Goal: Task Accomplishment & Management: Complete application form

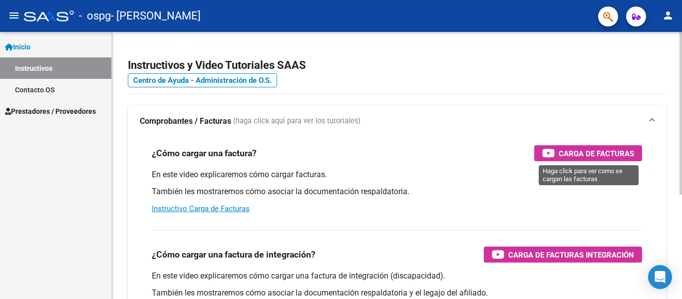
click at [581, 147] on span "Carga de Facturas" at bounding box center [596, 153] width 75 height 12
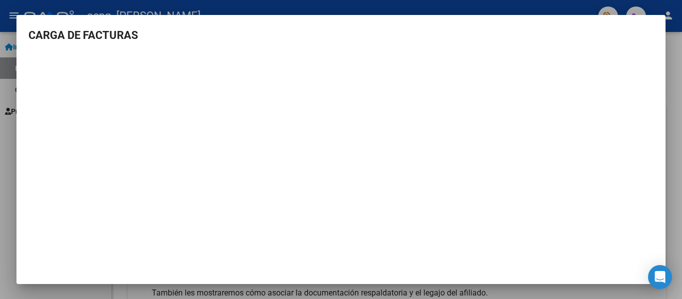
click at [599, 4] on div at bounding box center [341, 149] width 682 height 299
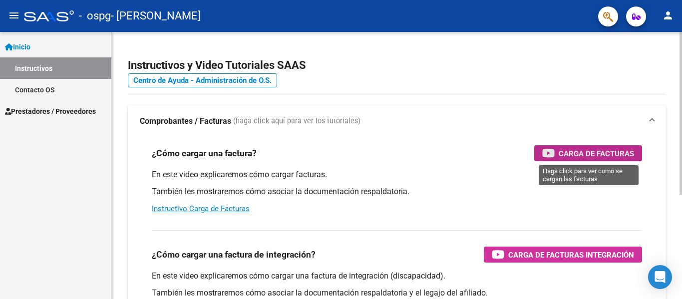
click at [596, 153] on span "Carga de Facturas" at bounding box center [596, 153] width 75 height 12
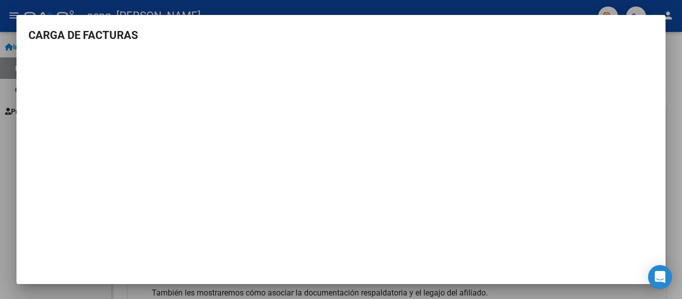
click at [676, 96] on div at bounding box center [341, 149] width 682 height 299
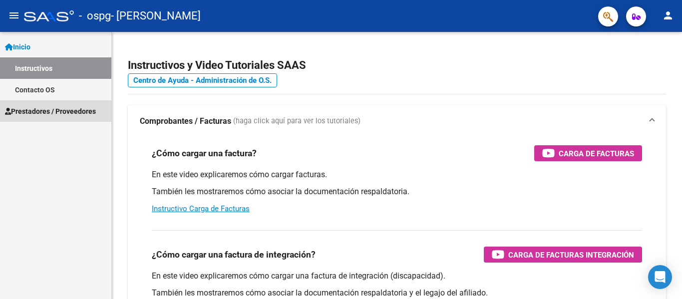
click at [42, 106] on span "Prestadores / Proveedores" at bounding box center [50, 111] width 91 height 11
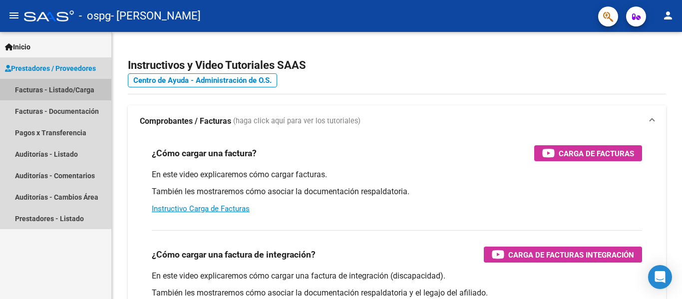
click at [39, 86] on link "Facturas - Listado/Carga" at bounding box center [55, 89] width 111 height 21
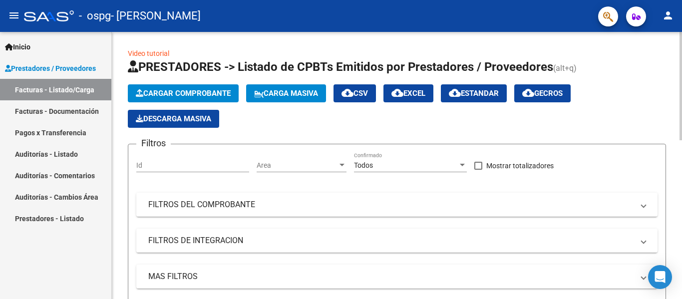
click at [206, 92] on span "Cargar Comprobante" at bounding box center [183, 93] width 95 height 9
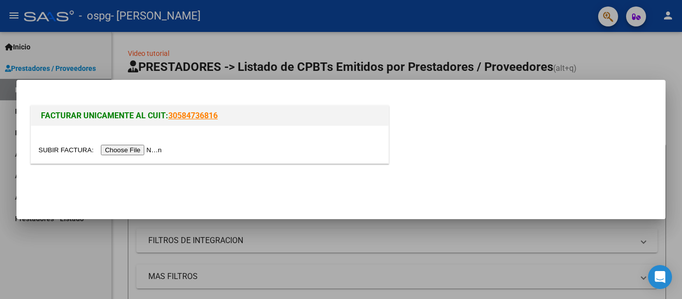
click at [149, 146] on input "file" at bounding box center [101, 150] width 126 height 10
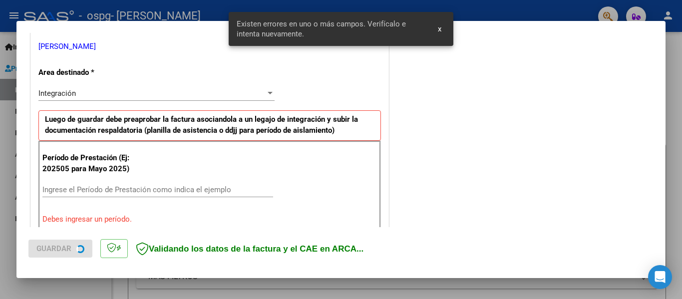
scroll to position [232, 0]
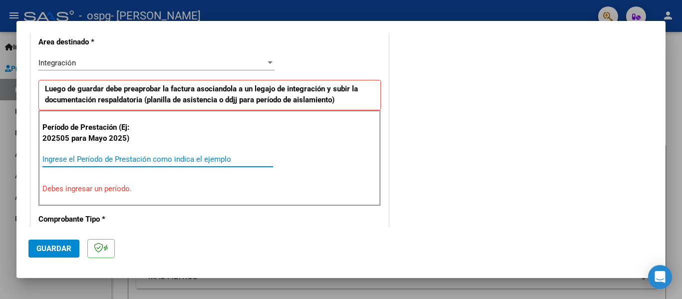
click at [66, 159] on input "Ingrese el Período de Prestación como indica el ejemplo" at bounding box center [157, 159] width 231 height 9
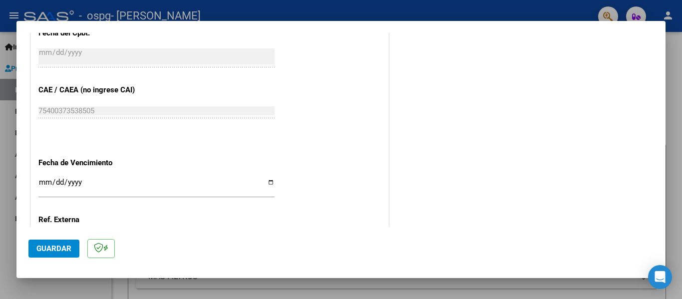
scroll to position [631, 0]
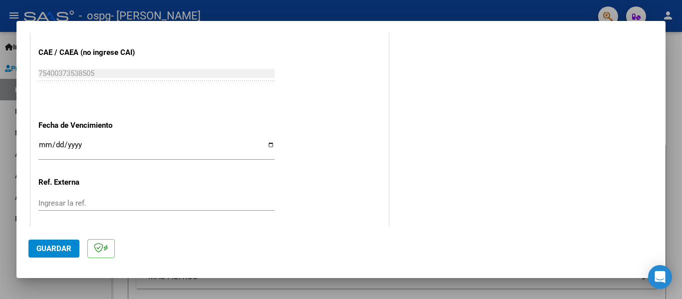
type input "202509"
click at [268, 144] on input "Ingresar la fecha" at bounding box center [156, 149] width 236 height 16
type input "[DATE]"
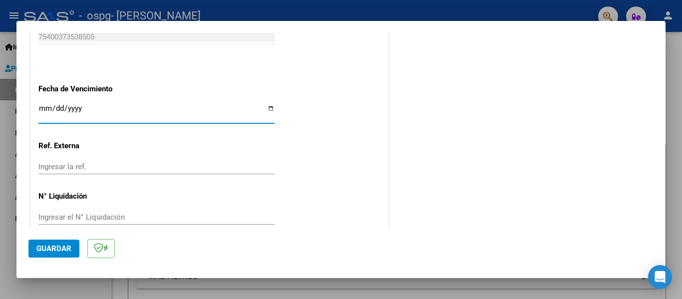
scroll to position [685, 0]
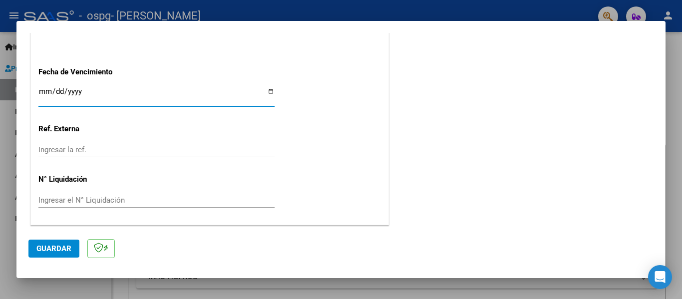
click at [51, 246] on span "Guardar" at bounding box center [53, 248] width 35 height 9
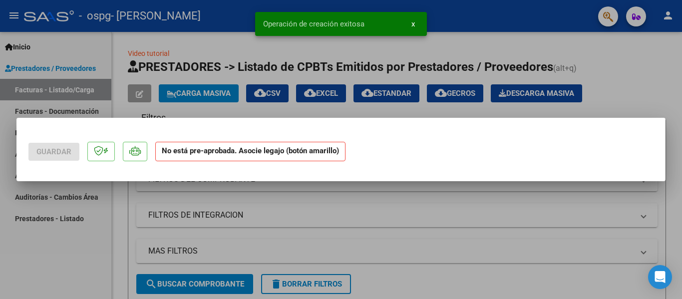
scroll to position [0, 0]
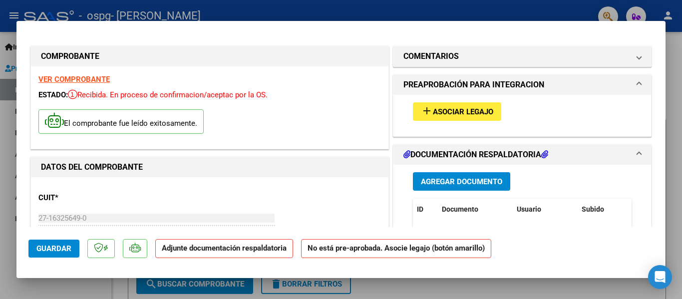
click at [466, 111] on span "Asociar Legajo" at bounding box center [463, 111] width 60 height 9
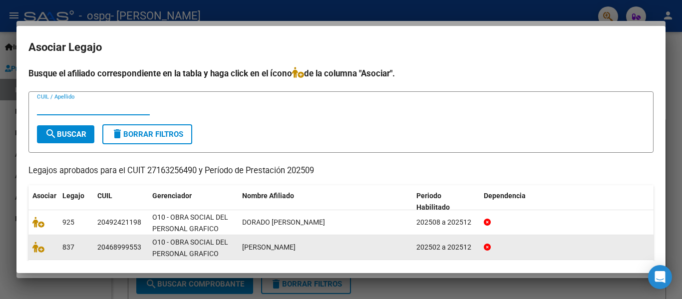
click at [350, 251] on div "[PERSON_NAME]" at bounding box center [325, 247] width 166 height 11
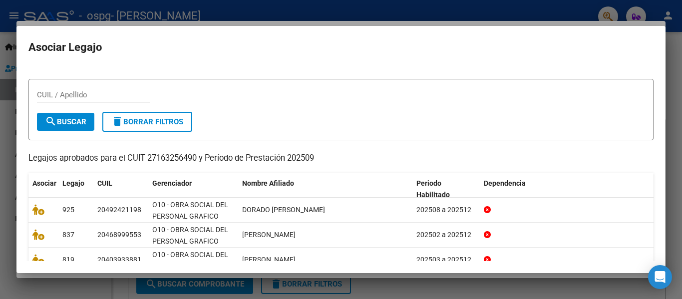
scroll to position [50, 0]
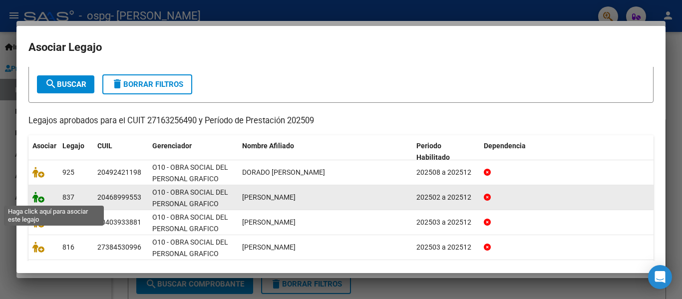
click at [35, 199] on icon at bounding box center [38, 197] width 12 height 11
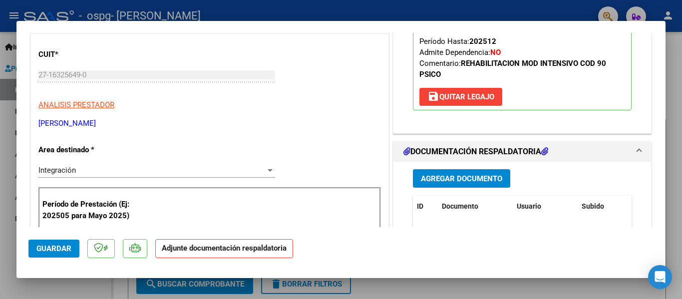
scroll to position [150, 0]
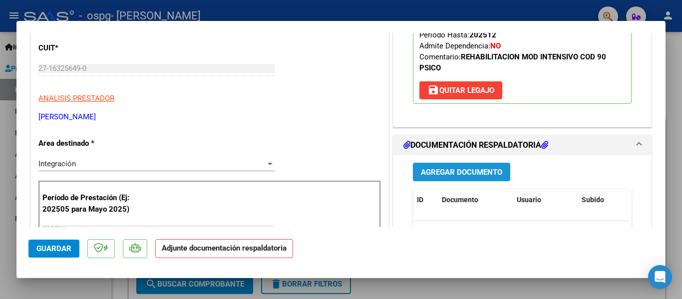
click at [462, 173] on span "Agregar Documento" at bounding box center [461, 172] width 81 height 9
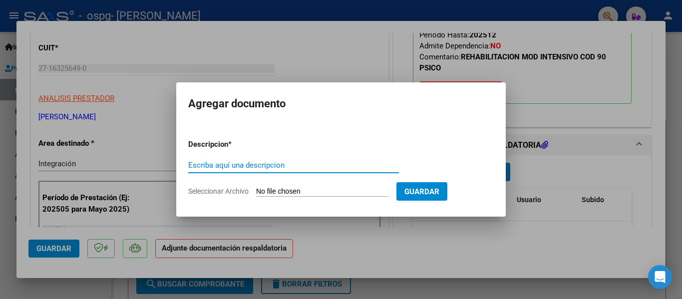
click at [197, 164] on input "Escriba aquí una descripcion" at bounding box center [293, 165] width 211 height 9
type input "planilla de asistencia"
click at [279, 189] on input "Seleccionar Archivo" at bounding box center [322, 191] width 132 height 9
type input "C:\fakepath\9 asistencia.pdf"
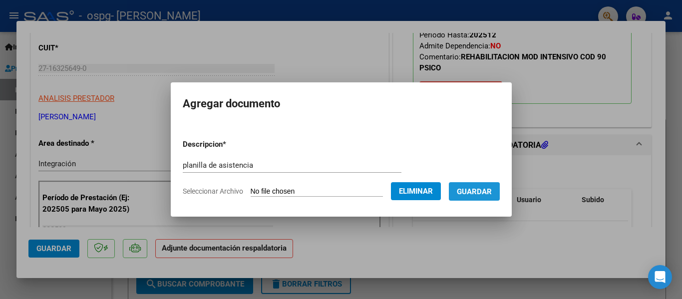
click at [478, 193] on span "Guardar" at bounding box center [474, 191] width 35 height 9
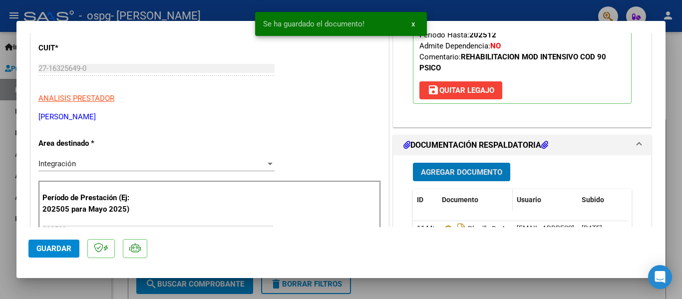
scroll to position [250, 0]
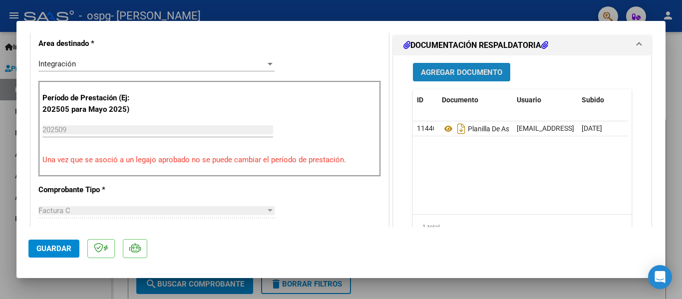
click at [450, 74] on span "Agregar Documento" at bounding box center [461, 72] width 81 height 9
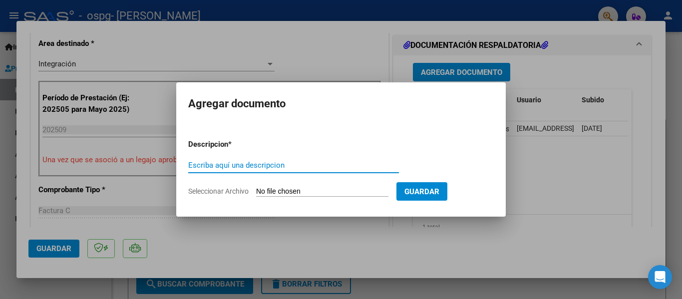
click at [208, 163] on input "Escriba aquí una descripcion" at bounding box center [293, 165] width 211 height 9
type input "AD"
click at [291, 188] on input "Seleccionar Archivo" at bounding box center [322, 191] width 132 height 9
type input "C:\fakepath\AD [PERSON_NAME].pdf"
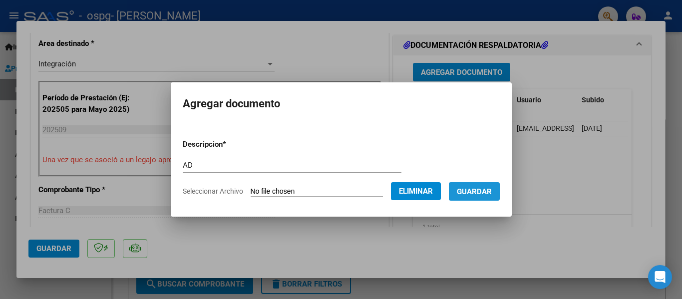
click at [486, 191] on span "Guardar" at bounding box center [474, 191] width 35 height 9
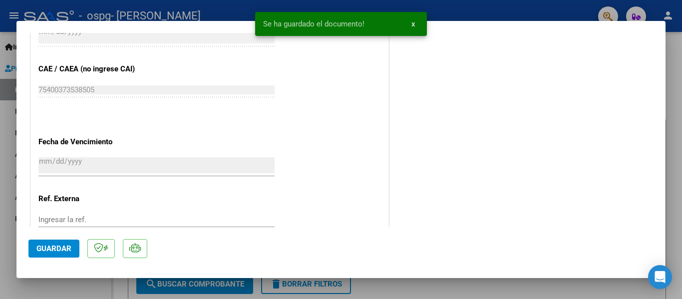
scroll to position [699, 0]
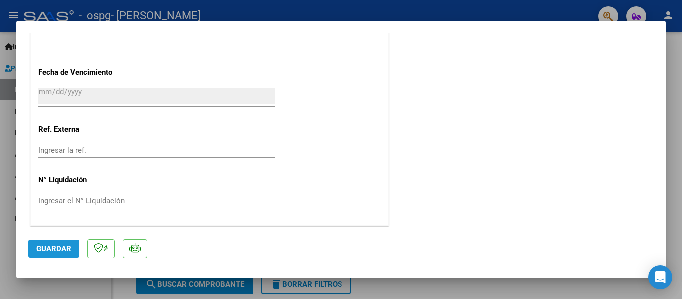
click at [58, 246] on span "Guardar" at bounding box center [53, 248] width 35 height 9
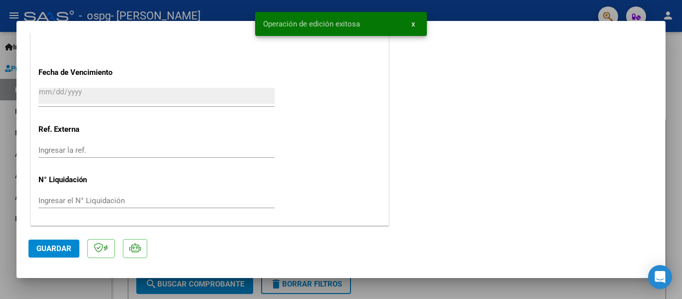
click at [412, 24] on span "x" at bounding box center [412, 23] width 3 height 9
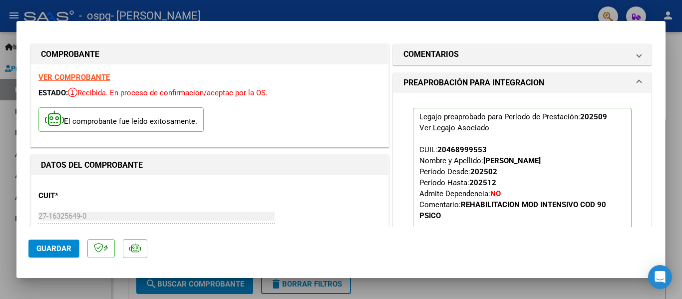
scroll to position [0, 0]
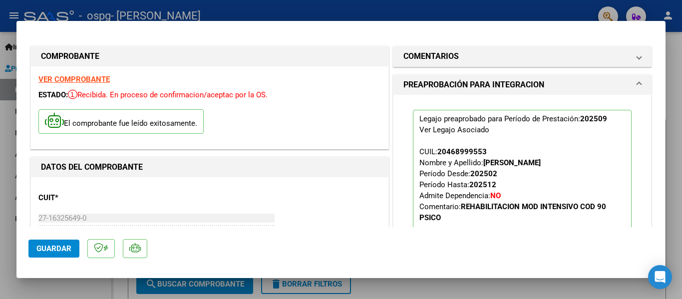
click at [423, 2] on div at bounding box center [341, 149] width 682 height 299
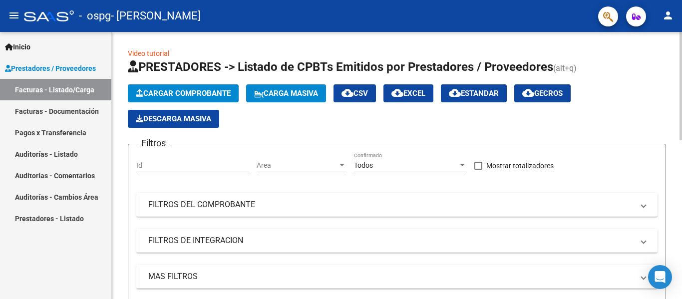
click at [181, 94] on span "Cargar Comprobante" at bounding box center [183, 93] width 95 height 9
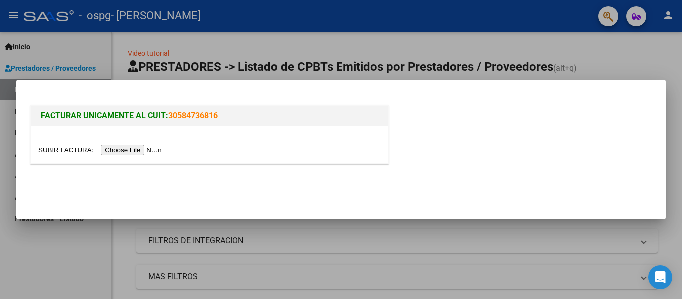
click at [130, 150] on input "file" at bounding box center [101, 150] width 126 height 10
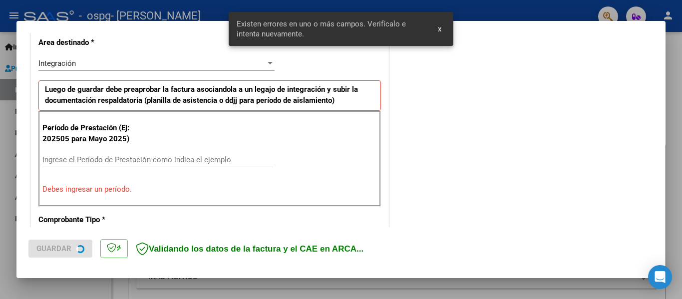
scroll to position [232, 0]
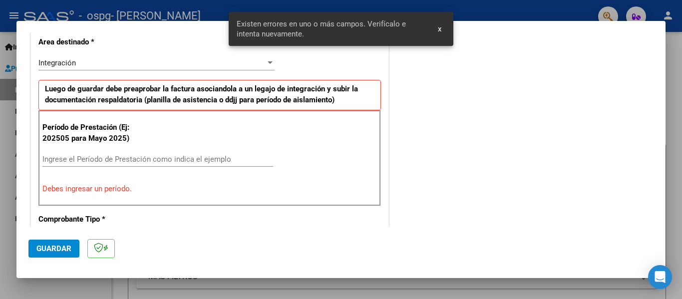
click at [53, 150] on div "Período de Prestación (Ej: 202505 para [DATE]) Ingrese el Período de Prestación…" at bounding box center [209, 158] width 343 height 96
click at [72, 157] on input "Ingrese el Período de Prestación como indica el ejemplo" at bounding box center [157, 159] width 231 height 9
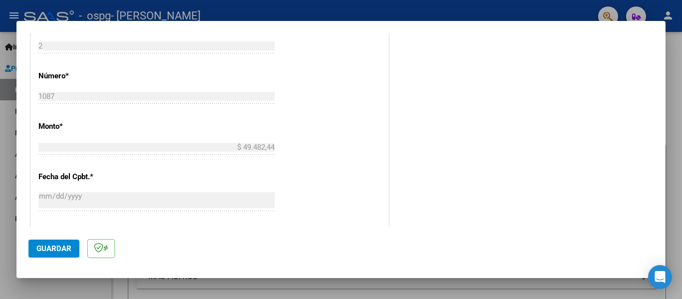
scroll to position [481, 0]
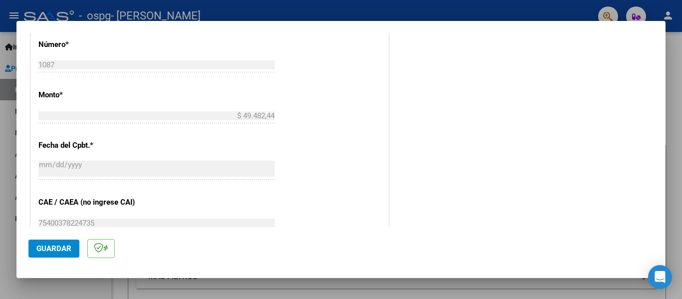
type input "202509"
click at [52, 248] on span "Guardar" at bounding box center [53, 248] width 35 height 9
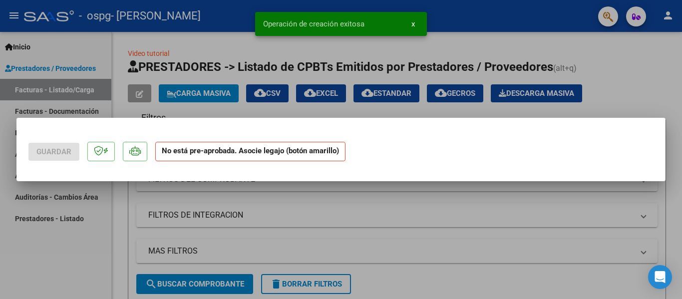
scroll to position [0, 0]
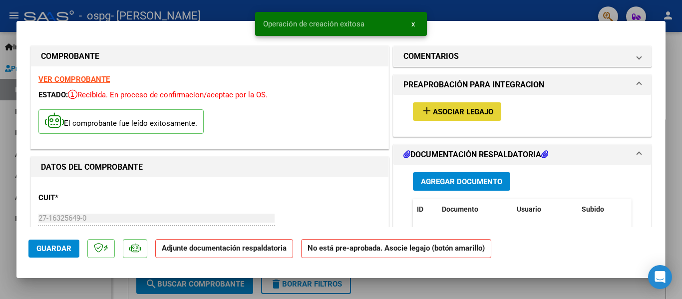
click at [461, 102] on button "add Asociar Legajo" at bounding box center [457, 111] width 88 height 18
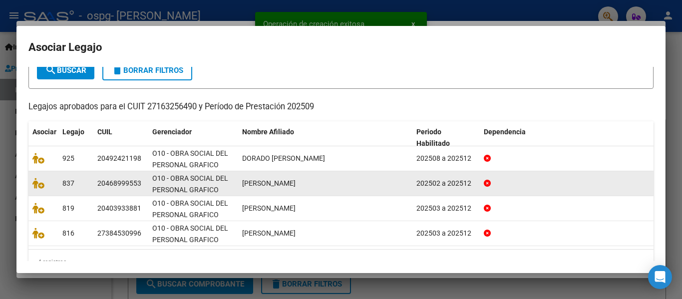
scroll to position [85, 0]
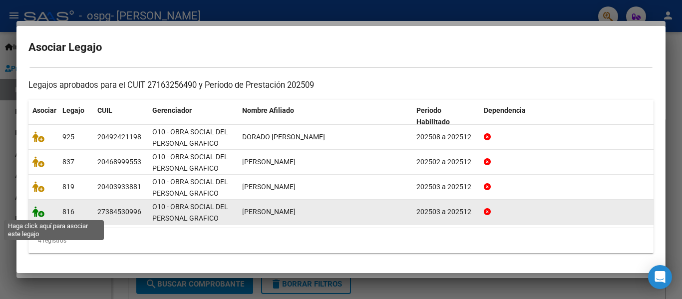
click at [39, 214] on icon at bounding box center [38, 211] width 12 height 11
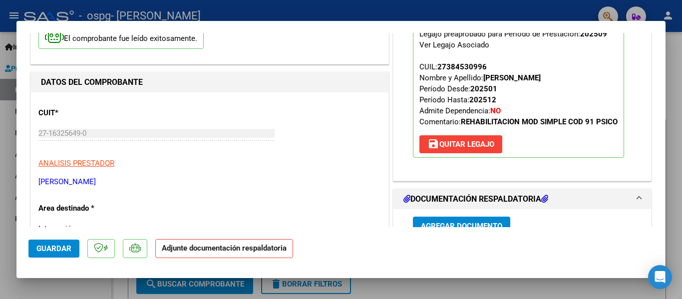
scroll to position [100, 0]
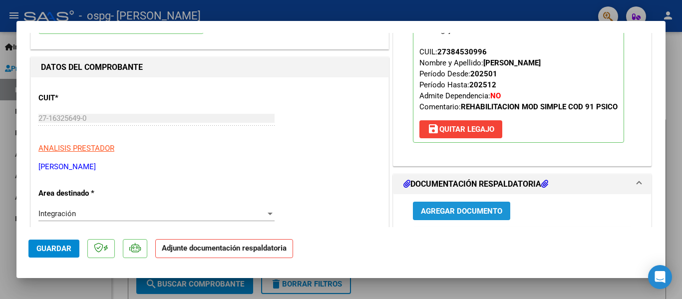
click at [457, 207] on span "Agregar Documento" at bounding box center [461, 211] width 81 height 9
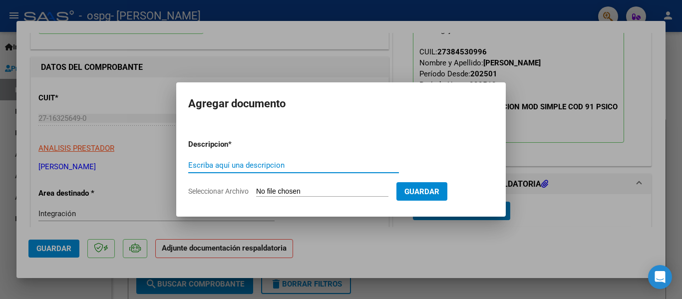
click at [210, 162] on input "Escriba aquí una descripcion" at bounding box center [293, 165] width 211 height 9
type input "planilla de asistencia"
click at [276, 188] on input "Seleccionar Archivo" at bounding box center [322, 191] width 132 height 9
type input "C:\fakepath\9 asistencia.pdf"
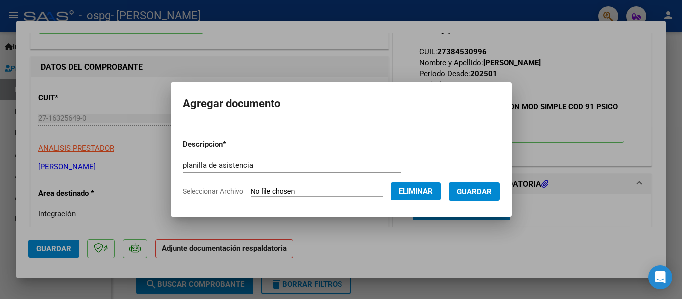
click at [486, 190] on span "Guardar" at bounding box center [474, 191] width 35 height 9
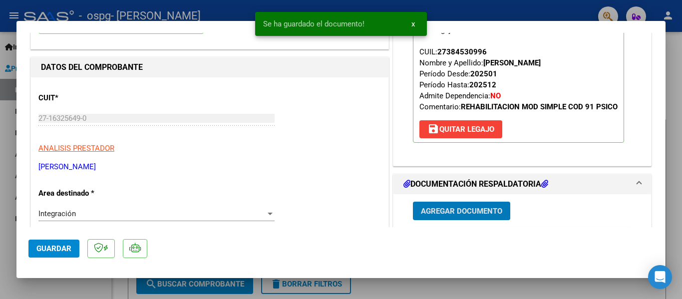
click at [461, 209] on span "Agregar Documento" at bounding box center [461, 211] width 81 height 9
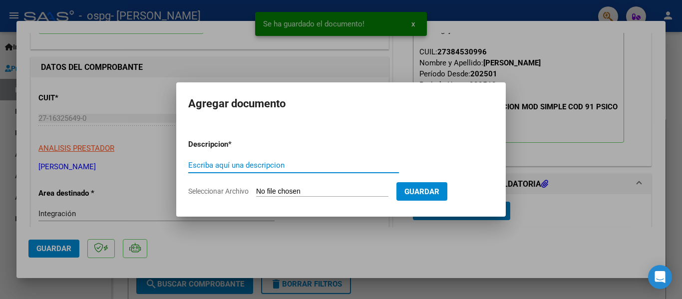
click at [207, 163] on input "Escriba aquí una descripcion" at bounding box center [293, 165] width 211 height 9
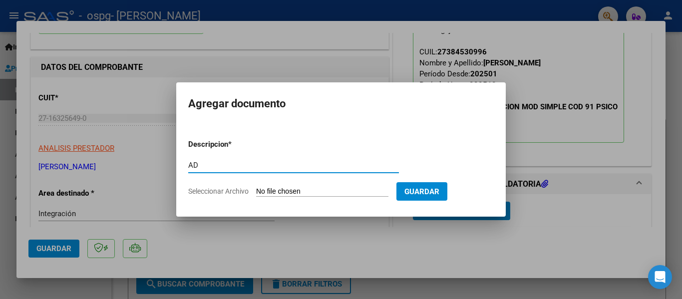
type input "AD"
click at [282, 190] on input "Seleccionar Archivo" at bounding box center [322, 191] width 132 height 9
type input "C:\fakepath\AD [PERSON_NAME].pdf"
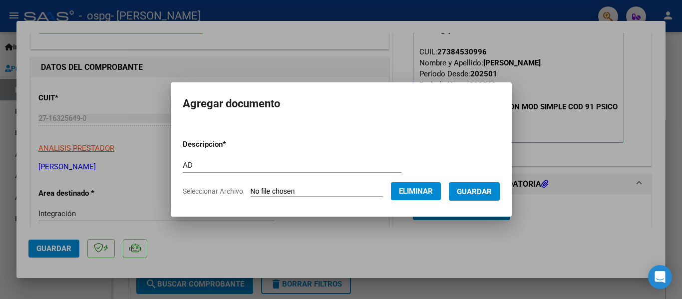
click at [428, 189] on span "Eliminar" at bounding box center [416, 191] width 34 height 9
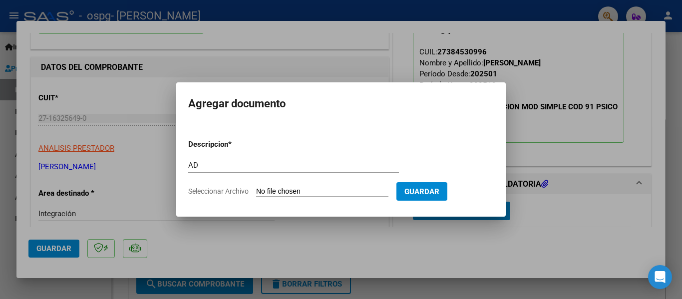
click at [298, 187] on input "Seleccionar Archivo" at bounding box center [322, 191] width 132 height 9
type input "C:\fakepath\AD [PERSON_NAME].pdf"
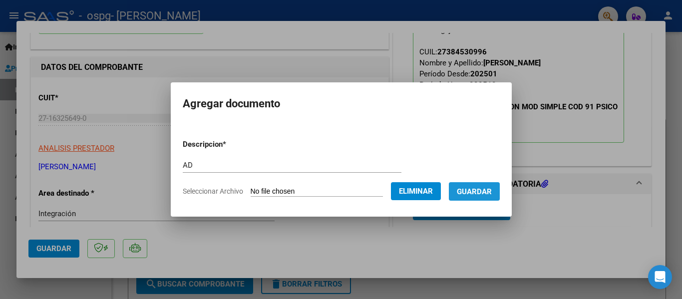
click at [478, 189] on span "Guardar" at bounding box center [474, 191] width 35 height 9
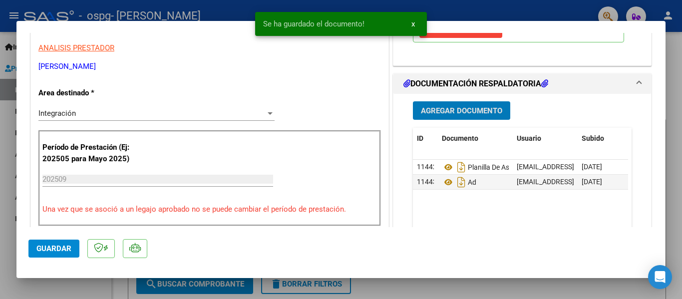
scroll to position [250, 0]
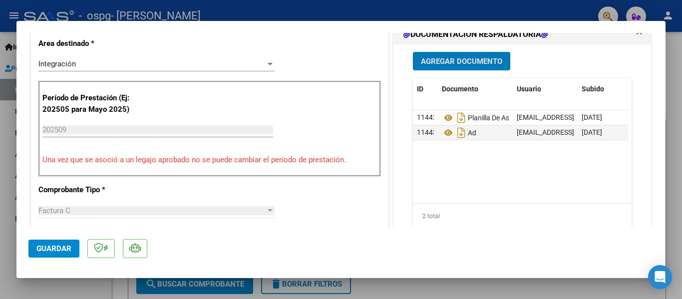
click at [44, 248] on span "Guardar" at bounding box center [53, 248] width 35 height 9
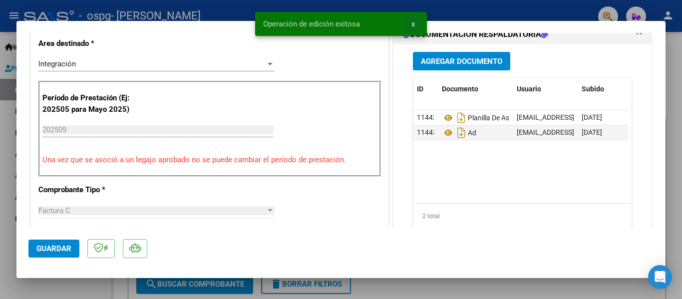
click at [411, 23] on span "x" at bounding box center [412, 23] width 3 height 9
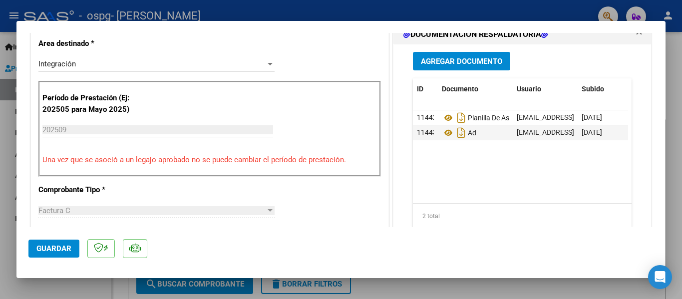
click at [389, 7] on div at bounding box center [341, 149] width 682 height 299
type input "$ 0,00"
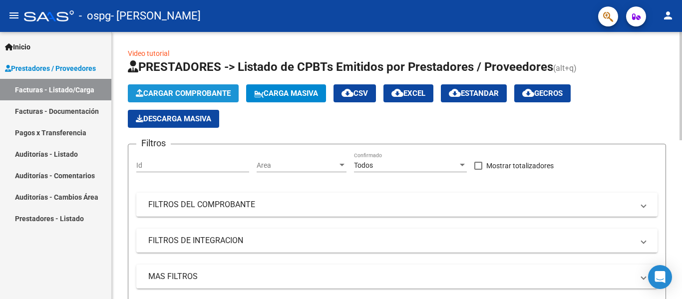
click at [190, 90] on span "Cargar Comprobante" at bounding box center [183, 93] width 95 height 9
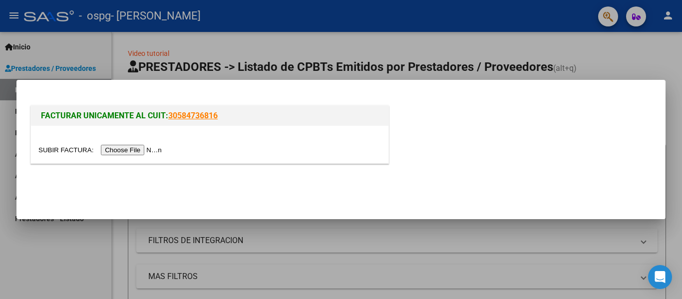
click at [153, 147] on input "file" at bounding box center [101, 150] width 126 height 10
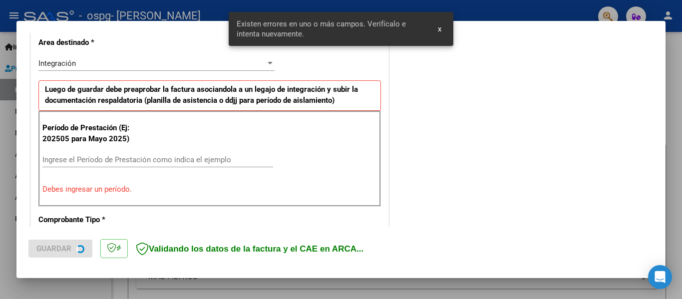
scroll to position [232, 0]
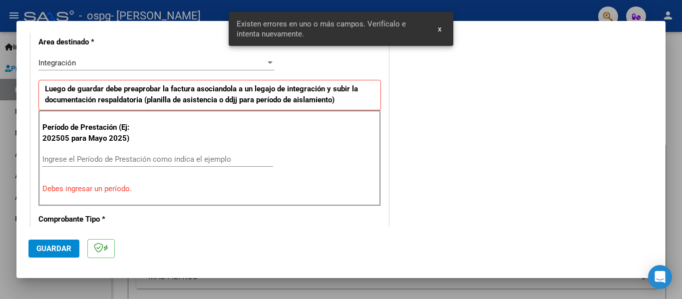
click at [74, 160] on input "Ingrese el Período de Prestación como indica el ejemplo" at bounding box center [157, 159] width 231 height 9
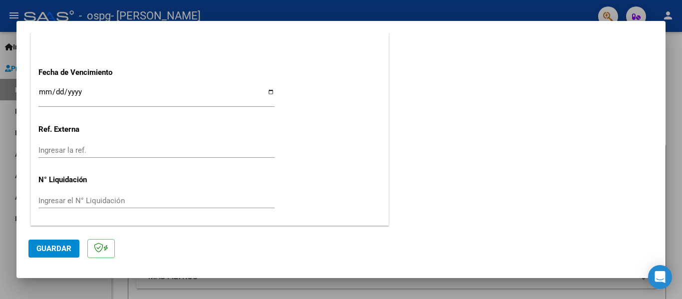
scroll to position [685, 0]
type input "202509"
click at [55, 245] on span "Guardar" at bounding box center [53, 248] width 35 height 9
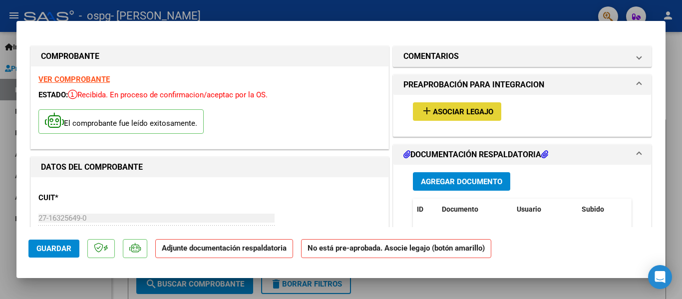
click at [471, 107] on span "add Asociar Legajo" at bounding box center [457, 111] width 72 height 9
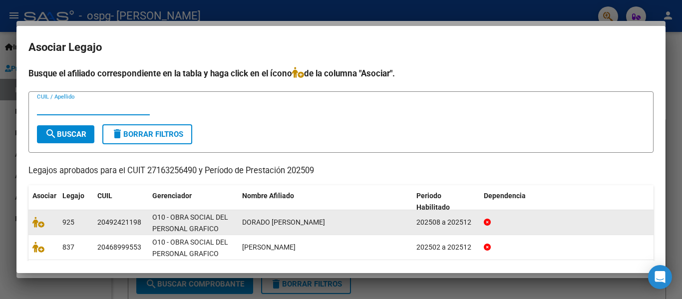
scroll to position [50, 0]
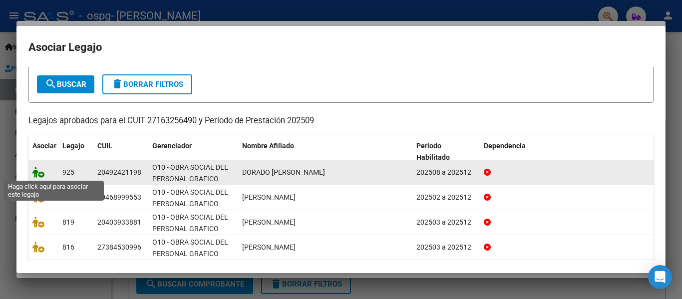
click at [36, 172] on icon at bounding box center [38, 172] width 12 height 11
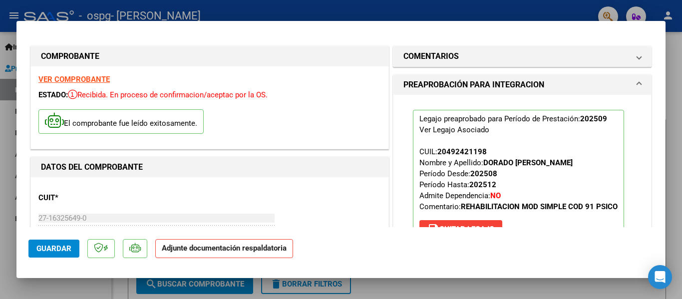
scroll to position [200, 0]
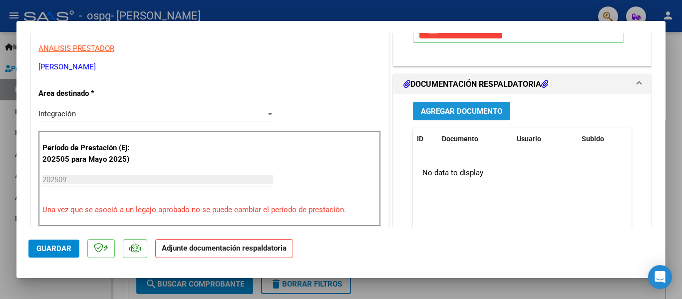
click at [450, 109] on span "Agregar Documento" at bounding box center [461, 111] width 81 height 9
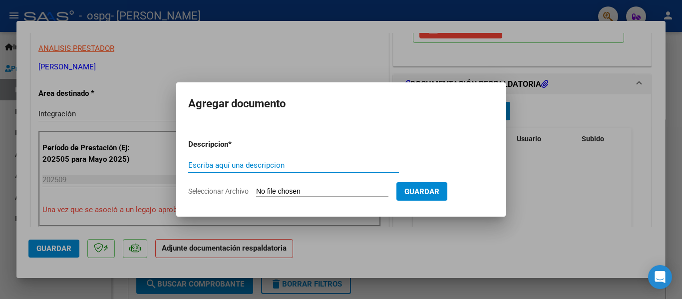
click at [227, 161] on input "Escriba aquí una descripcion" at bounding box center [293, 165] width 211 height 9
type input "o"
type input "planilla de asistencia"
click at [276, 195] on input "Seleccionar Archivo" at bounding box center [322, 191] width 132 height 9
type input "C:\fakepath\9 asistencia Leo.pdf"
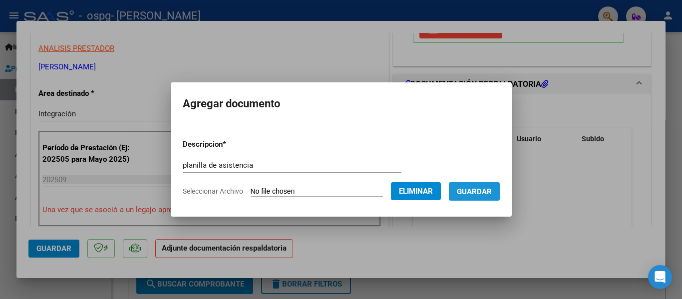
click at [483, 192] on span "Guardar" at bounding box center [474, 191] width 35 height 9
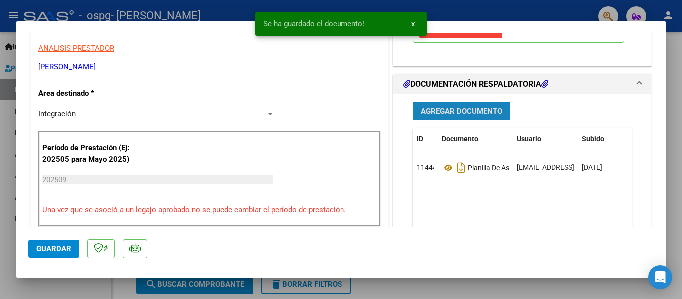
click at [463, 109] on span "Agregar Documento" at bounding box center [461, 111] width 81 height 9
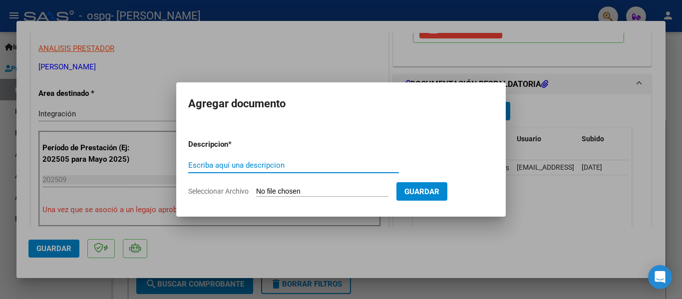
click at [198, 161] on input "Escriba aquí una descripcion" at bounding box center [293, 165] width 211 height 9
type input "AD"
click at [303, 189] on input "Seleccionar Archivo" at bounding box center [322, 191] width 132 height 9
type input "C:\fakepath\Ad Dorado.pdf"
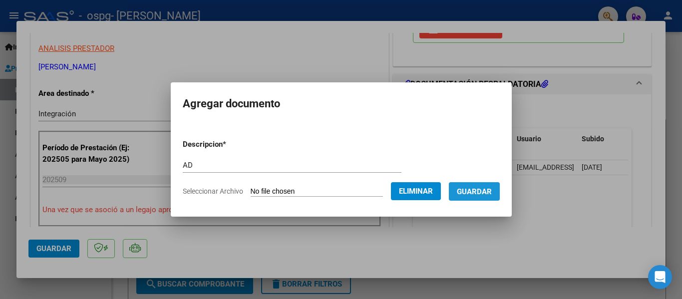
click at [486, 190] on span "Guardar" at bounding box center [474, 191] width 35 height 9
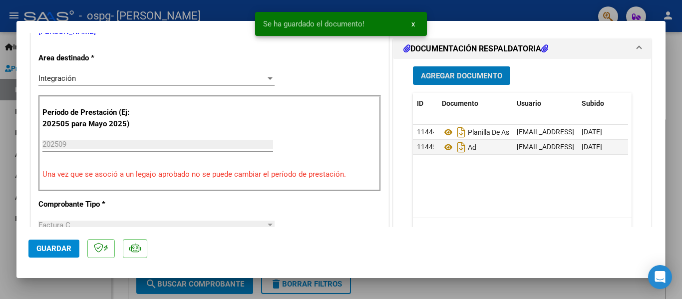
scroll to position [300, 0]
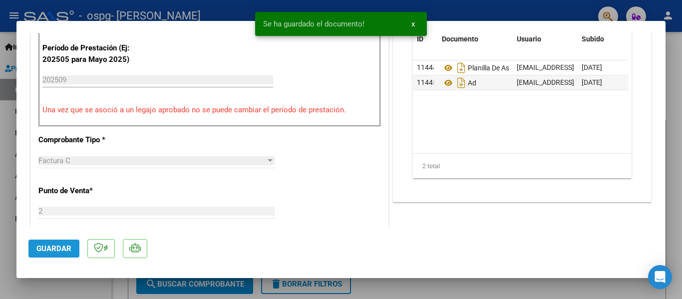
click at [47, 242] on button "Guardar" at bounding box center [53, 249] width 51 height 18
click at [413, 21] on span "x" at bounding box center [412, 23] width 3 height 9
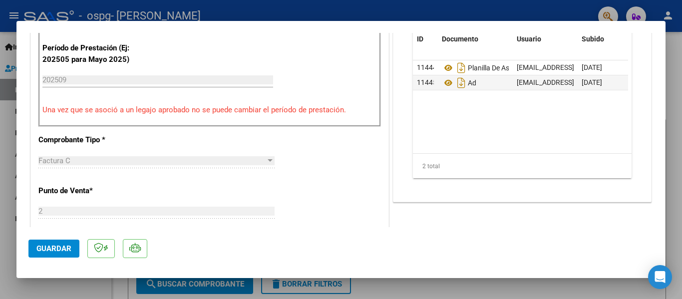
click at [534, 16] on div at bounding box center [341, 149] width 682 height 299
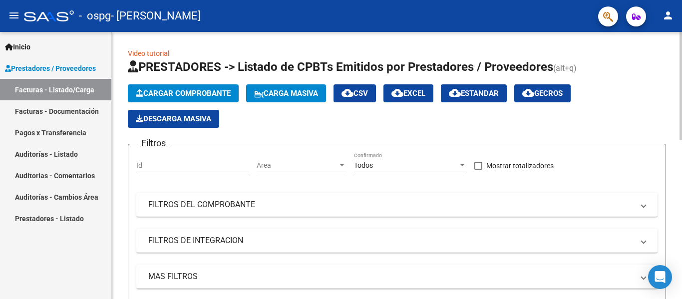
drag, startPoint x: 52, startPoint y: 130, endPoint x: 119, endPoint y: 134, distance: 67.5
click at [52, 130] on link "Pagos x Transferencia" at bounding box center [55, 132] width 111 height 21
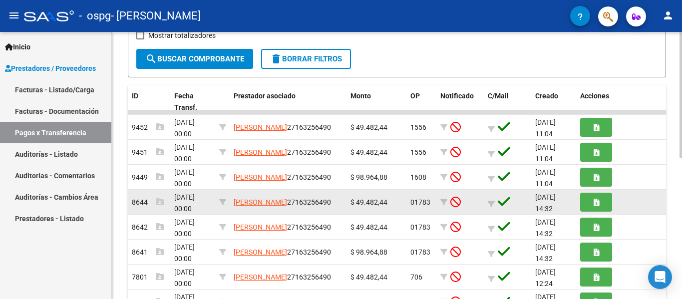
scroll to position [200, 0]
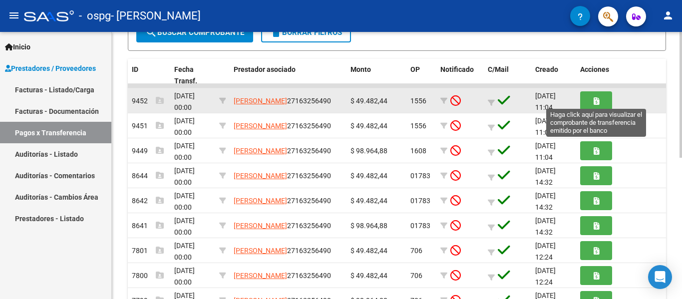
click at [596, 100] on icon "button" at bounding box center [596, 100] width 5 height 7
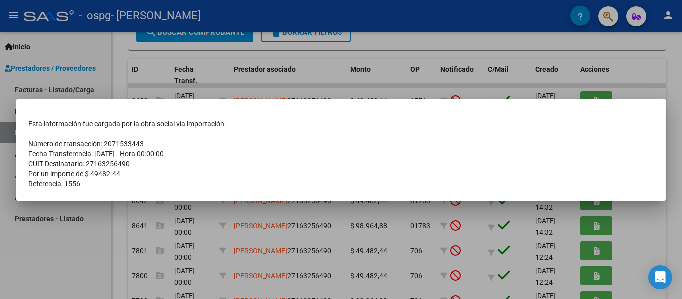
click at [682, 71] on div at bounding box center [341, 149] width 682 height 299
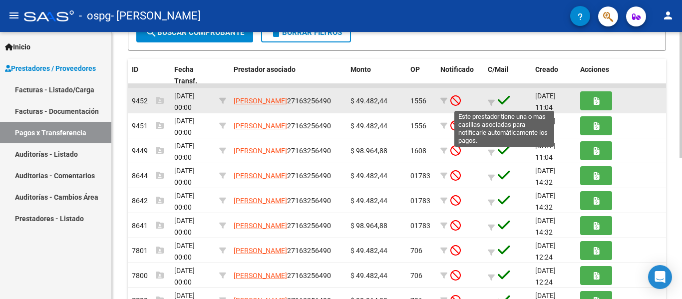
click at [502, 96] on icon at bounding box center [504, 100] width 12 height 14
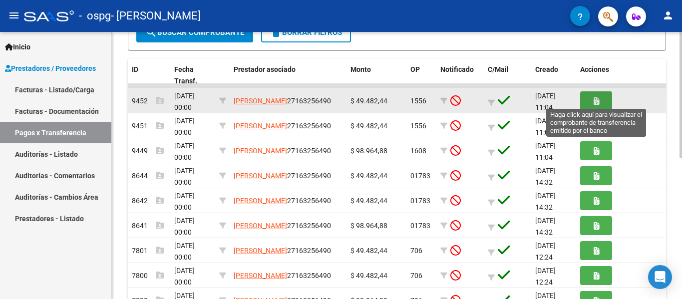
click at [594, 102] on icon "button" at bounding box center [596, 100] width 5 height 7
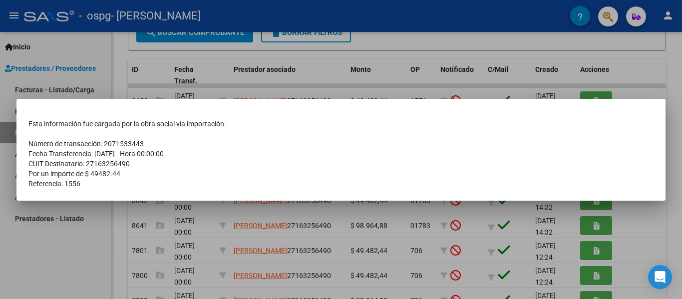
click at [629, 91] on div at bounding box center [341, 149] width 682 height 299
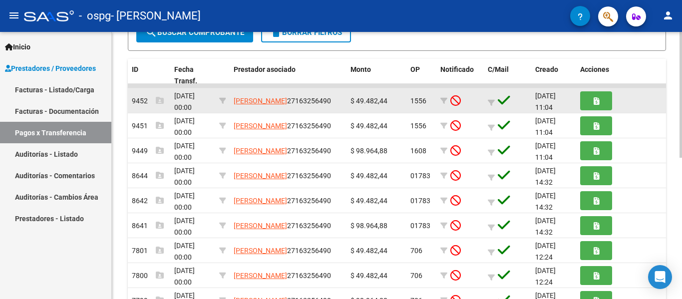
click at [128, 96] on datatable-body-cell "9452" at bounding box center [149, 100] width 42 height 24
click at [224, 98] on icon at bounding box center [222, 100] width 7 height 7
type input "27163256490"
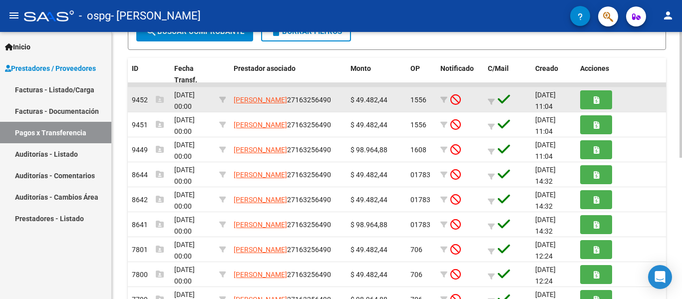
click at [448, 96] on span at bounding box center [450, 100] width 20 height 8
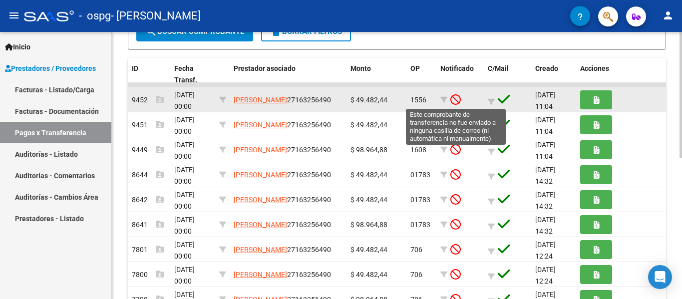
click at [460, 96] on icon at bounding box center [455, 99] width 10 height 11
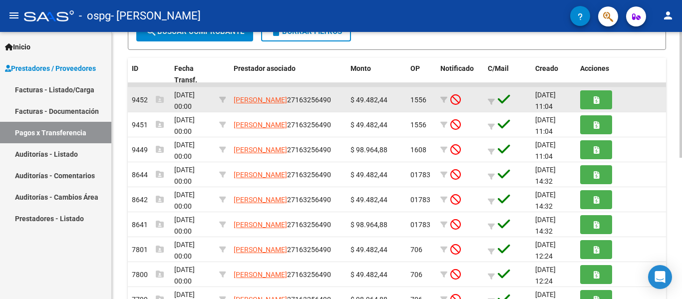
click at [495, 101] on span at bounding box center [499, 102] width 22 height 8
click at [550, 97] on span "[DATE] 11:04" at bounding box center [545, 100] width 20 height 19
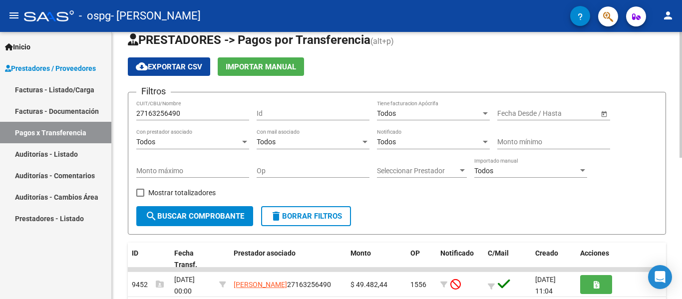
scroll to position [0, 0]
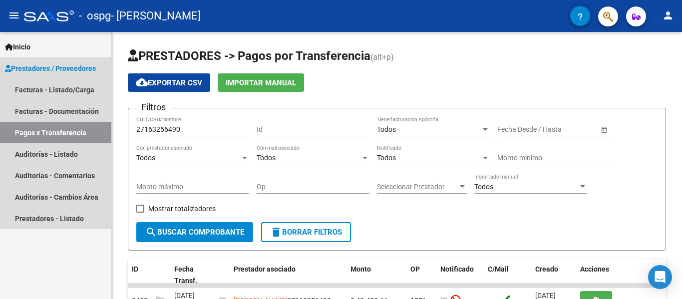
click at [65, 135] on link "Pagos x Transferencia" at bounding box center [55, 132] width 111 height 21
click at [65, 109] on link "Facturas - Documentación" at bounding box center [55, 110] width 111 height 21
